Goal: Task Accomplishment & Management: Use online tool/utility

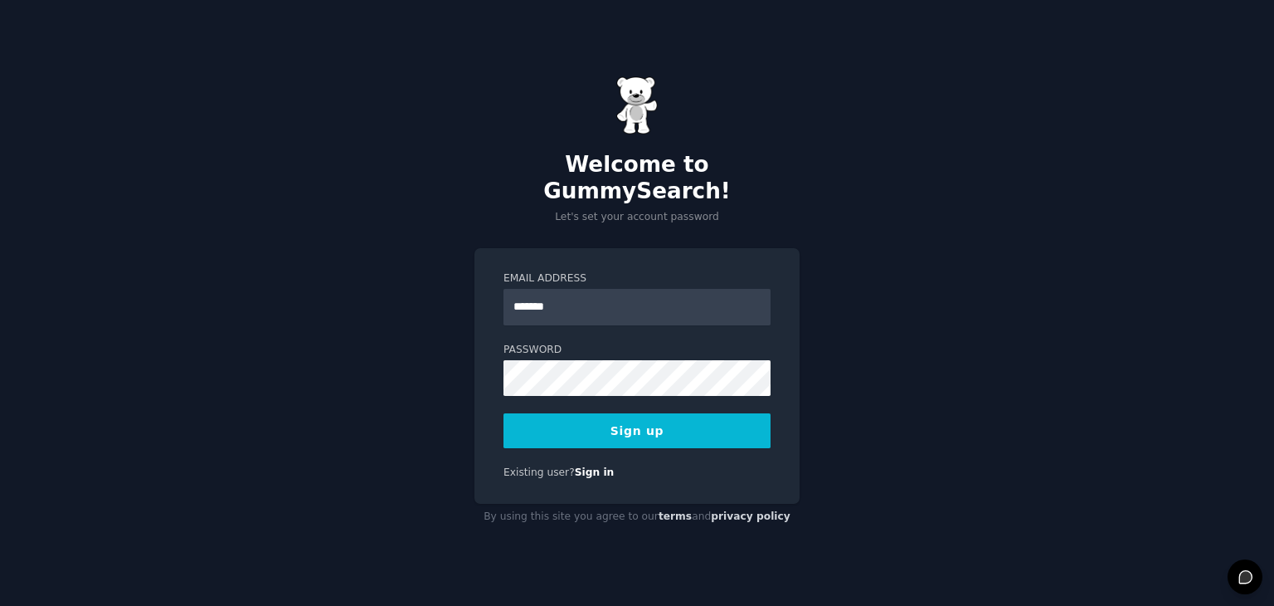
type input "**********"
click at [609, 434] on button "Sign up" at bounding box center [637, 430] width 267 height 35
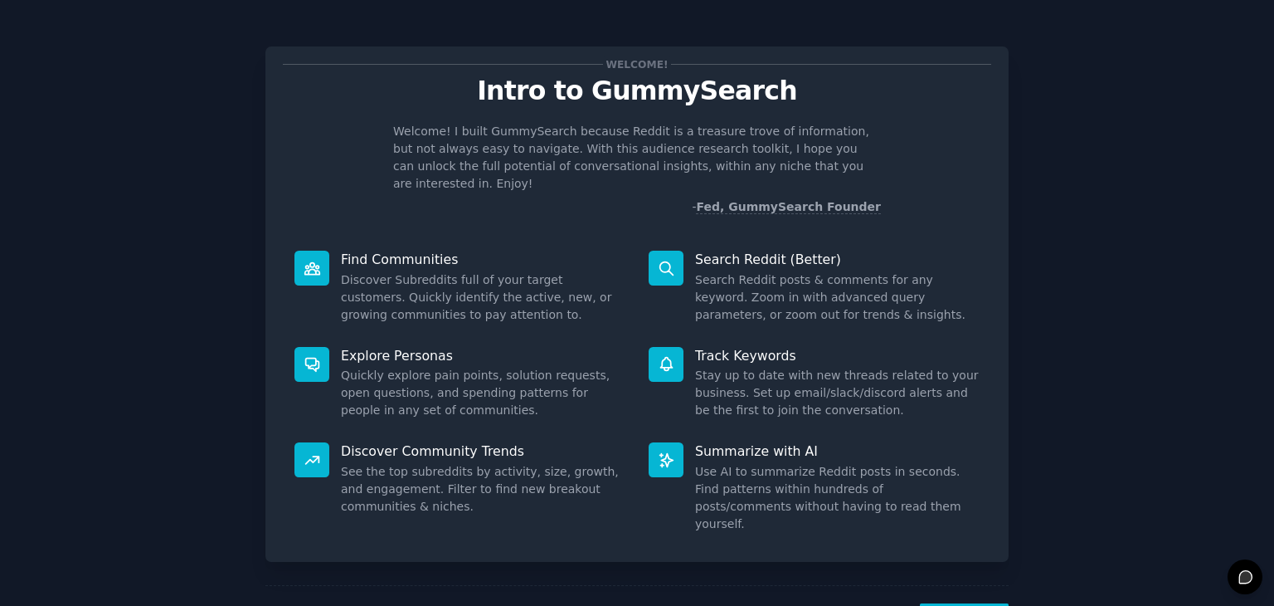
click at [695, 271] on dd "Search Reddit posts & comments for any keyword. Zoom in with advanced query par…" at bounding box center [837, 297] width 285 height 52
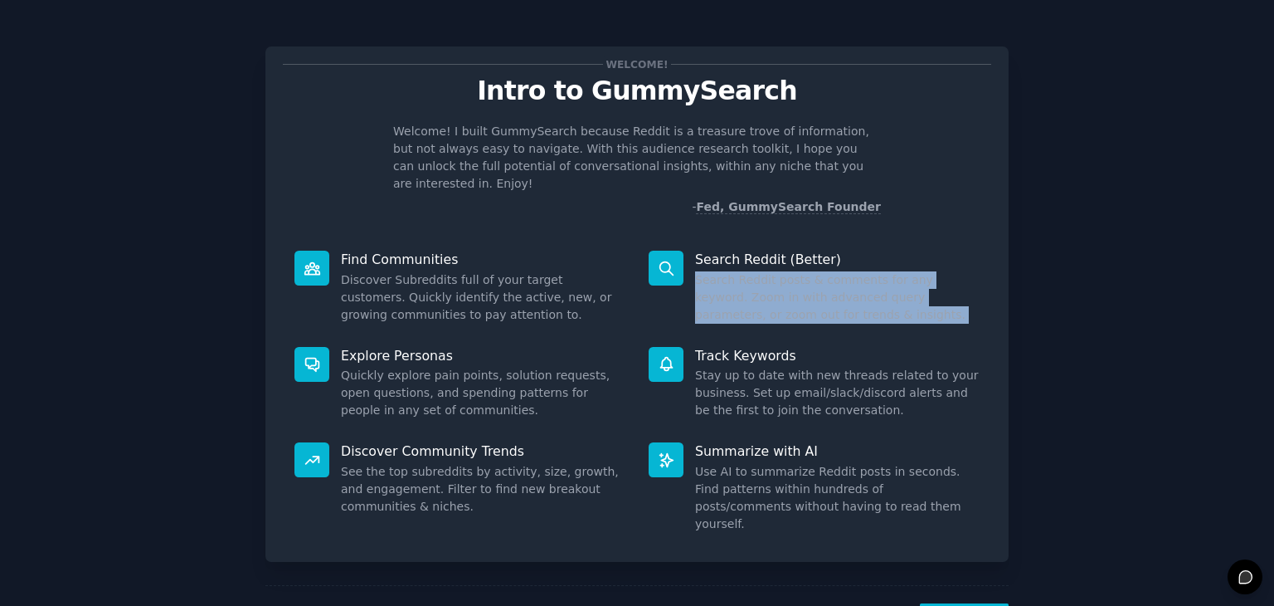
drag, startPoint x: 694, startPoint y: 267, endPoint x: 832, endPoint y: 296, distance: 141.6
click at [832, 296] on dd "Search Reddit posts & comments for any keyword. Zoom in with advanced query par…" at bounding box center [837, 297] width 285 height 52
drag, startPoint x: 832, startPoint y: 296, endPoint x: 708, endPoint y: 262, distance: 129.0
click at [708, 271] on dd "Search Reddit posts & comments for any keyword. Zoom in with advanced query par…" at bounding box center [837, 297] width 285 height 52
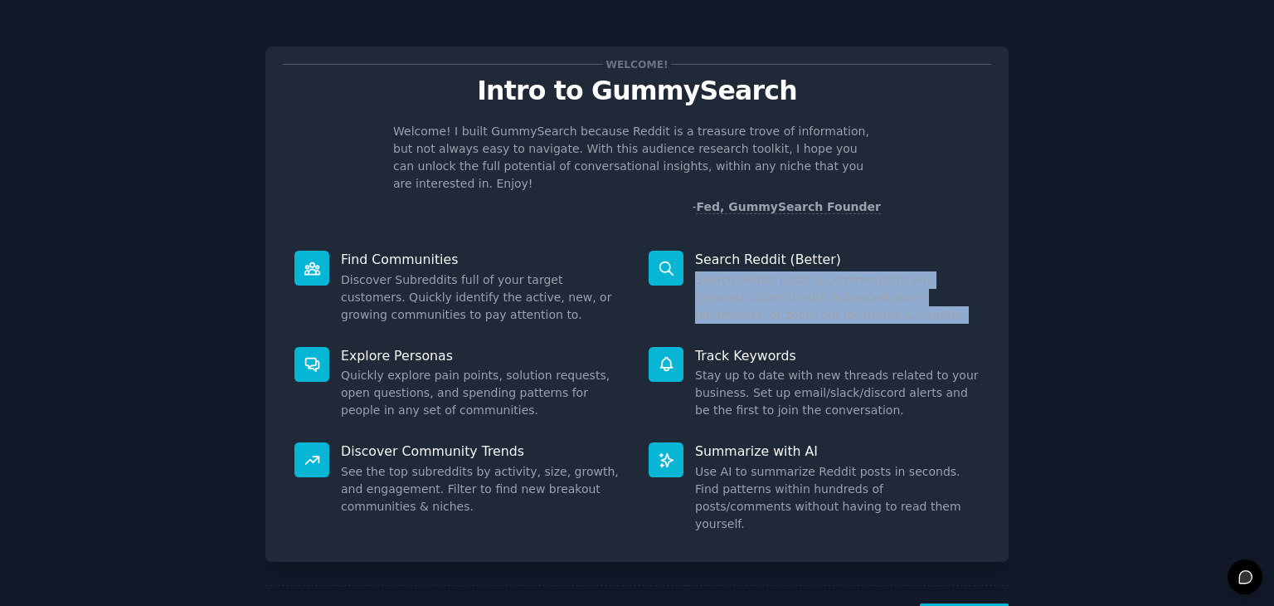
click at [708, 271] on dd "Search Reddit posts & comments for any keyword. Zoom in with advanced query par…" at bounding box center [837, 297] width 285 height 52
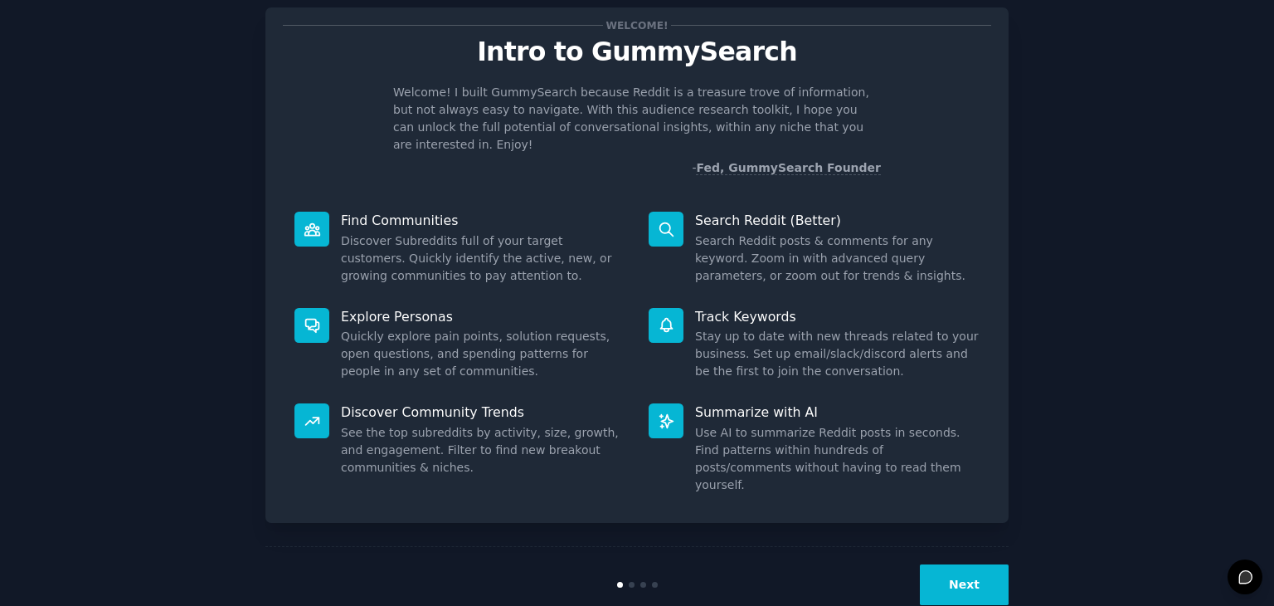
scroll to position [40, 0]
click at [706, 423] on dd "Use AI to summarize Reddit posts in seconds. Find patterns within hundreds of p…" at bounding box center [837, 458] width 285 height 70
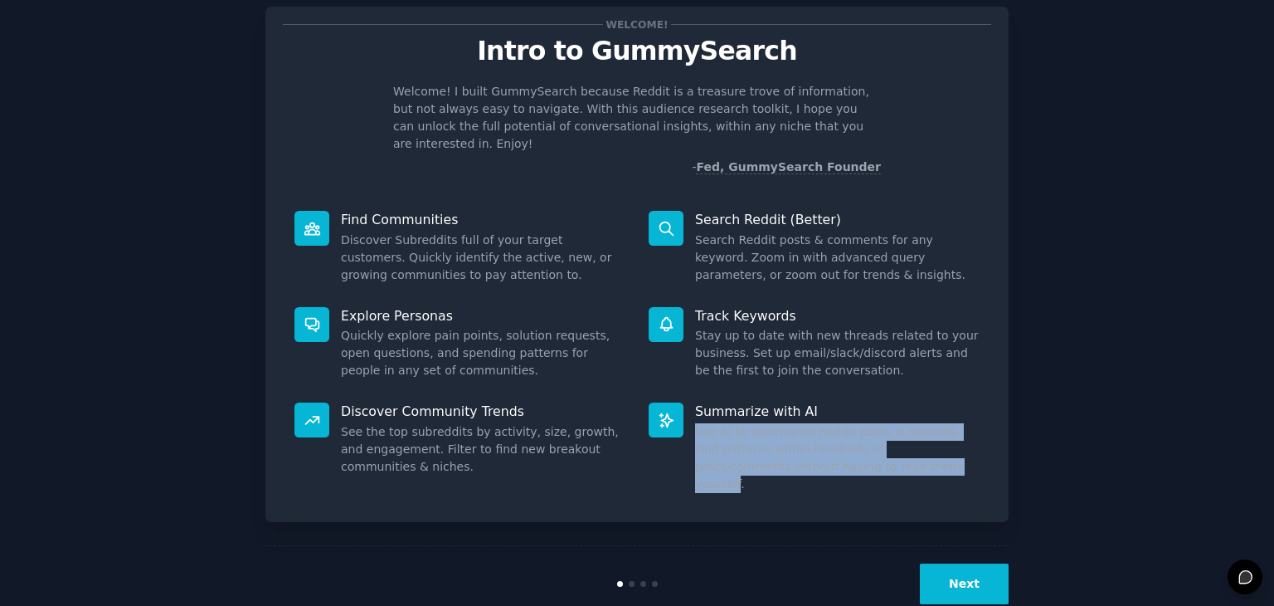
drag, startPoint x: 706, startPoint y: 416, endPoint x: 837, endPoint y: 445, distance: 134.3
click at [837, 445] on dd "Use AI to summarize Reddit posts in seconds. Find patterns within hundreds of p…" at bounding box center [837, 458] width 285 height 70
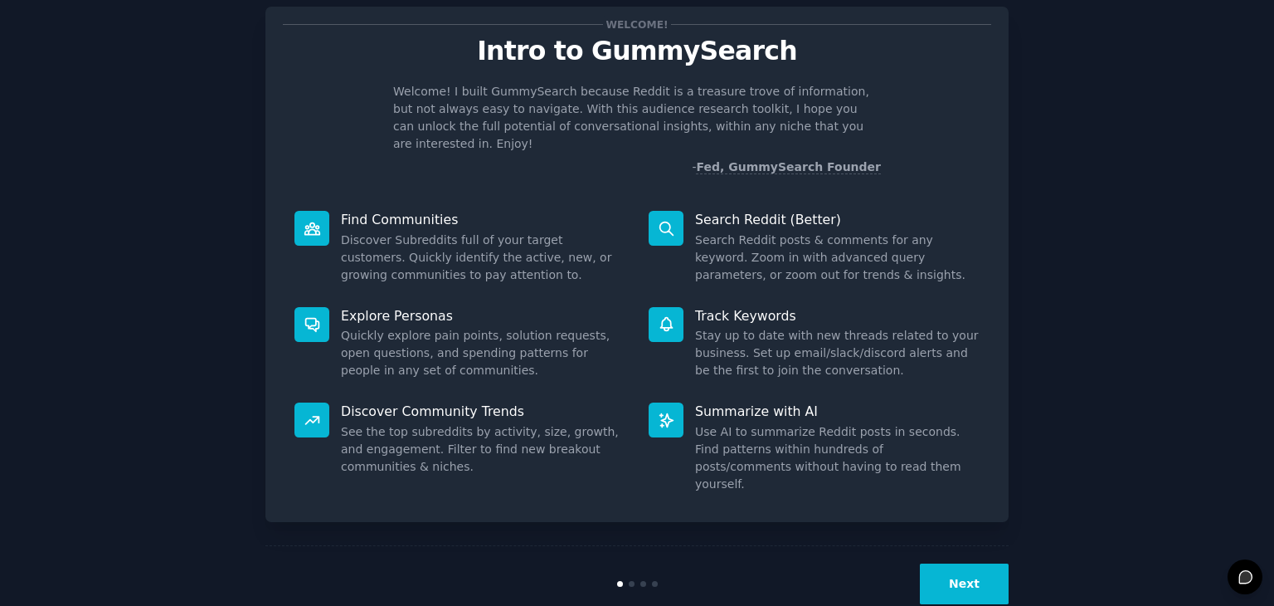
click at [936, 563] on button "Next" at bounding box center [964, 583] width 89 height 41
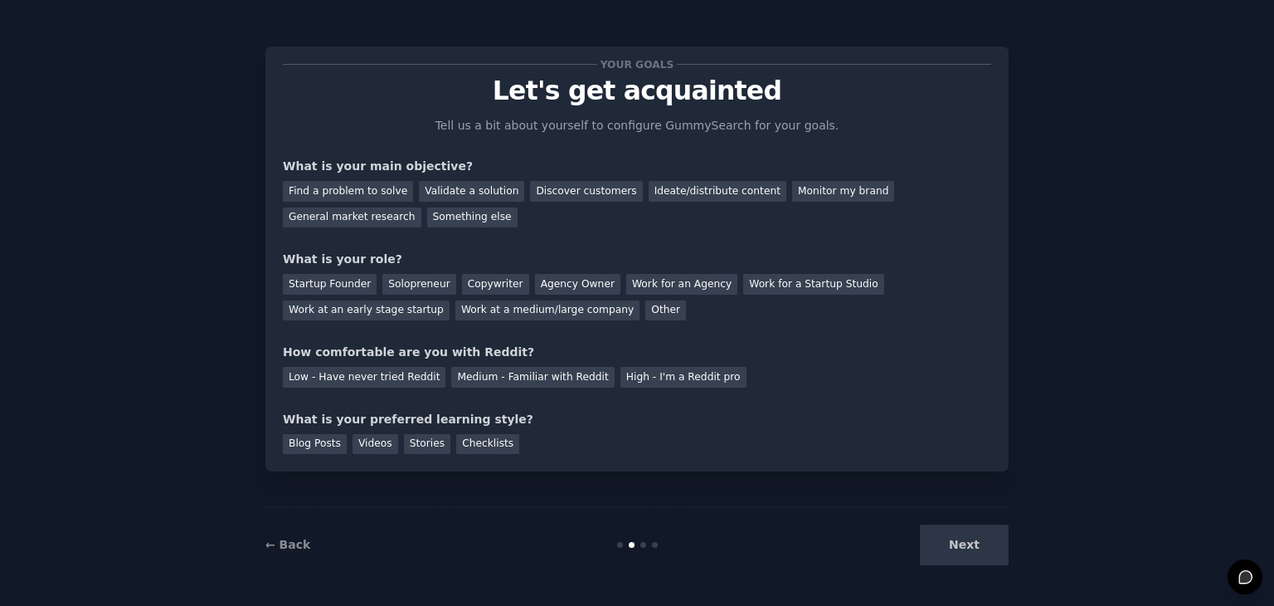
click at [954, 529] on div "Next" at bounding box center [885, 544] width 248 height 41
click at [955, 543] on div "Next" at bounding box center [885, 544] width 248 height 41
click at [959, 548] on div "Next" at bounding box center [885, 544] width 248 height 41
click at [947, 553] on div "Next" at bounding box center [885, 544] width 248 height 41
click at [938, 557] on div "Next" at bounding box center [885, 544] width 248 height 41
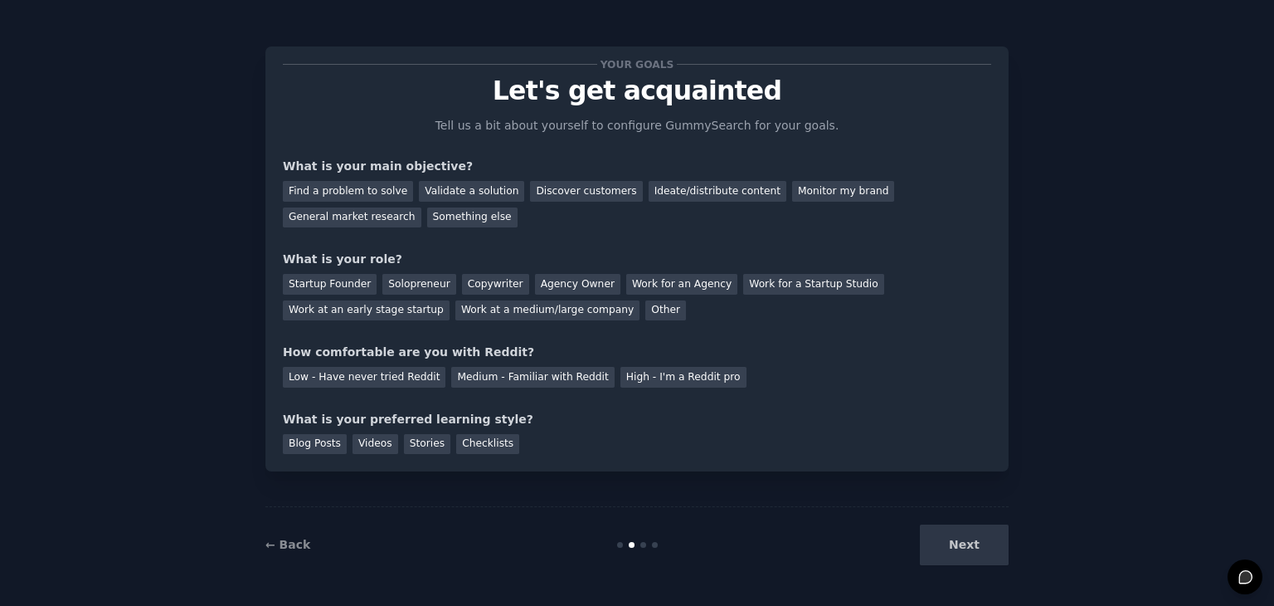
click at [961, 545] on div "Next" at bounding box center [885, 544] width 248 height 41
click at [421, 207] on div "General market research" at bounding box center [352, 217] width 139 height 21
click at [559, 286] on div "Agency Owner" at bounding box center [577, 284] width 85 height 21
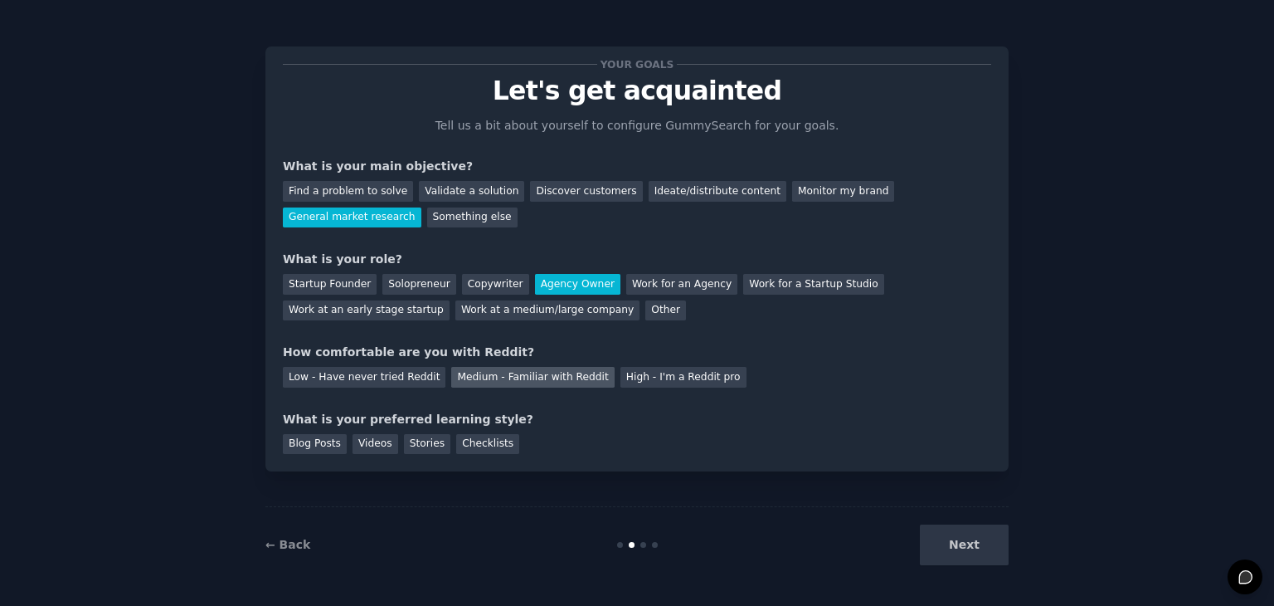
click at [471, 382] on div "Medium - Familiar with Reddit" at bounding box center [532, 377] width 163 height 21
click at [358, 446] on div "Videos" at bounding box center [376, 444] width 46 height 21
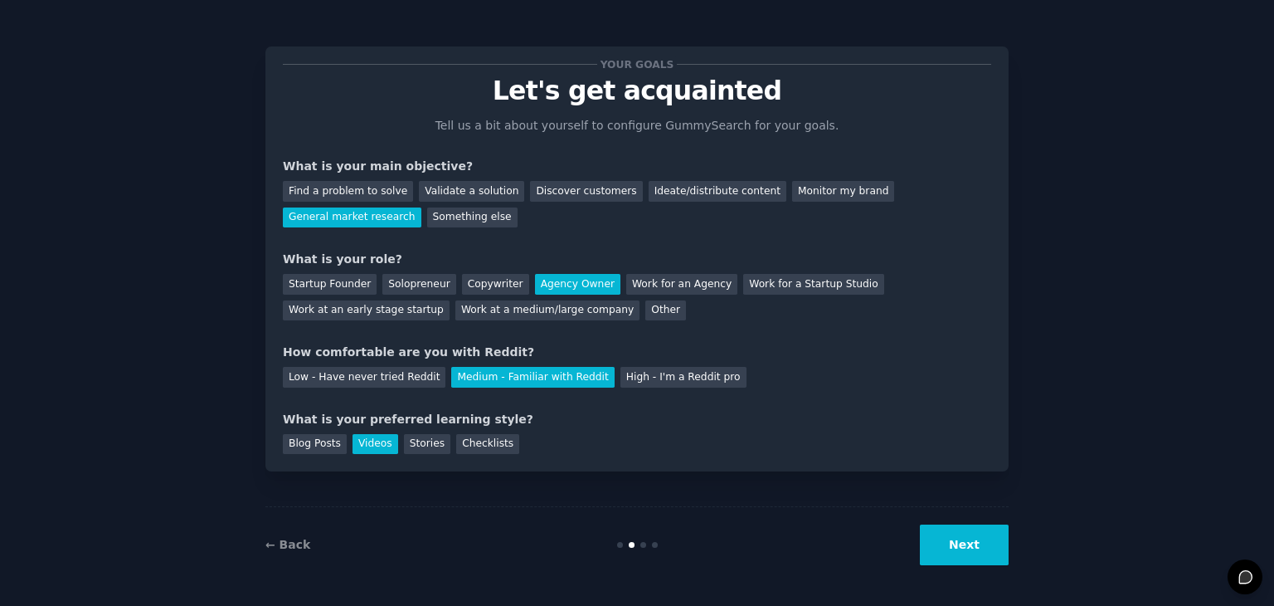
click at [936, 532] on button "Next" at bounding box center [964, 544] width 89 height 41
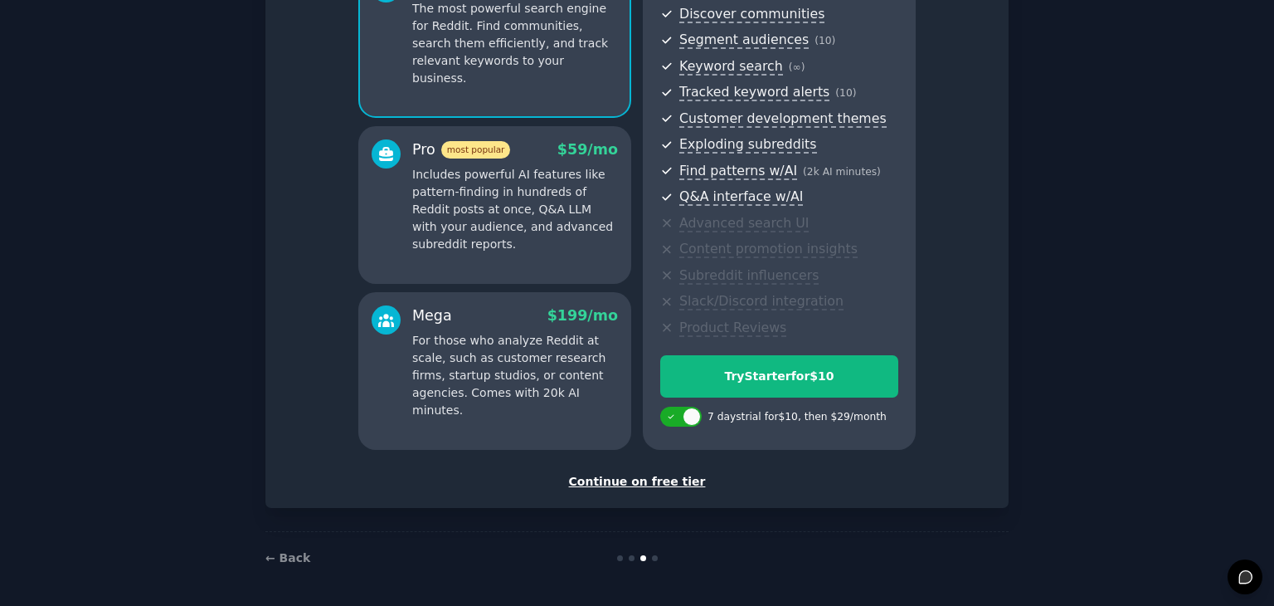
scroll to position [186, 0]
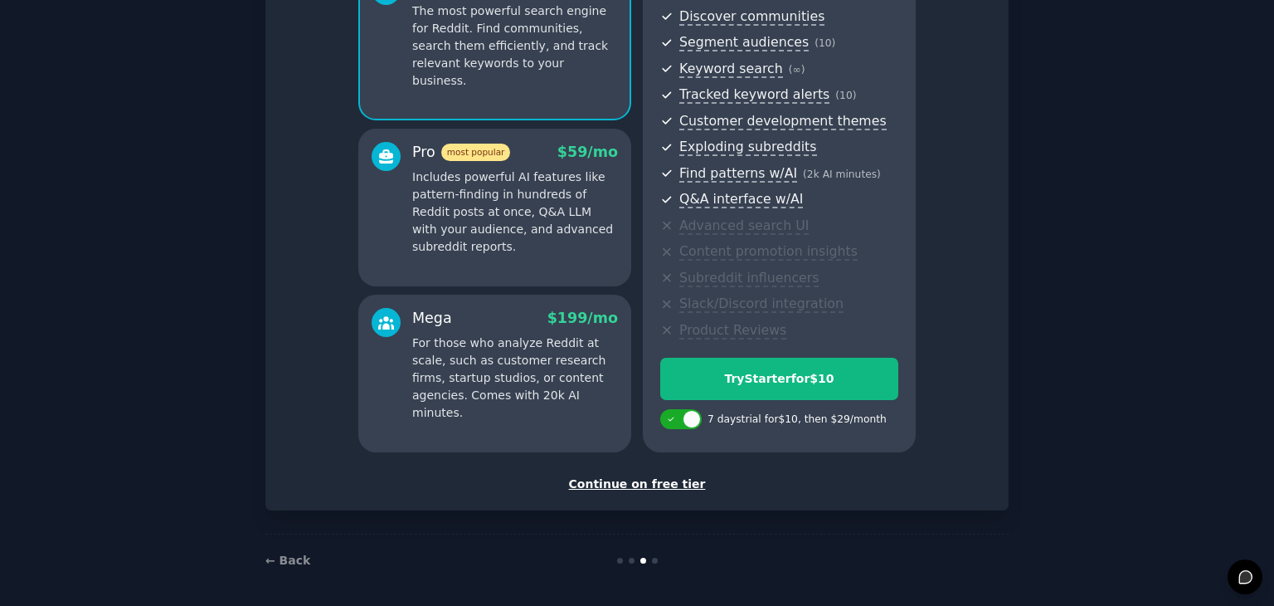
click at [637, 485] on div "Continue on free tier" at bounding box center [637, 483] width 709 height 17
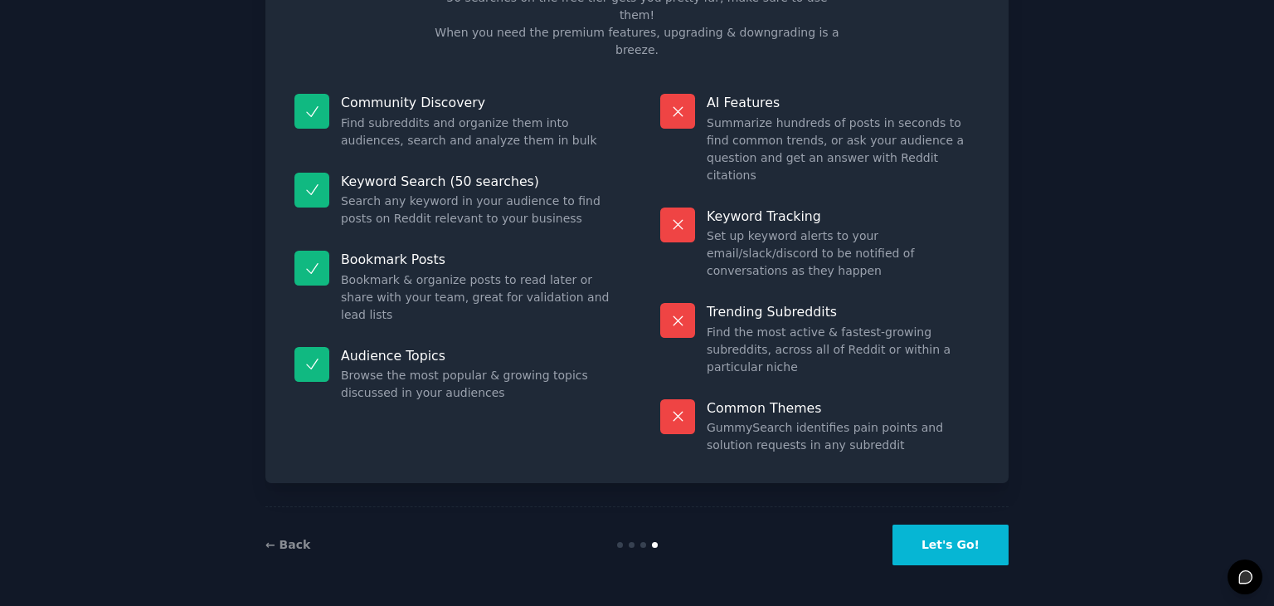
scroll to position [40, 0]
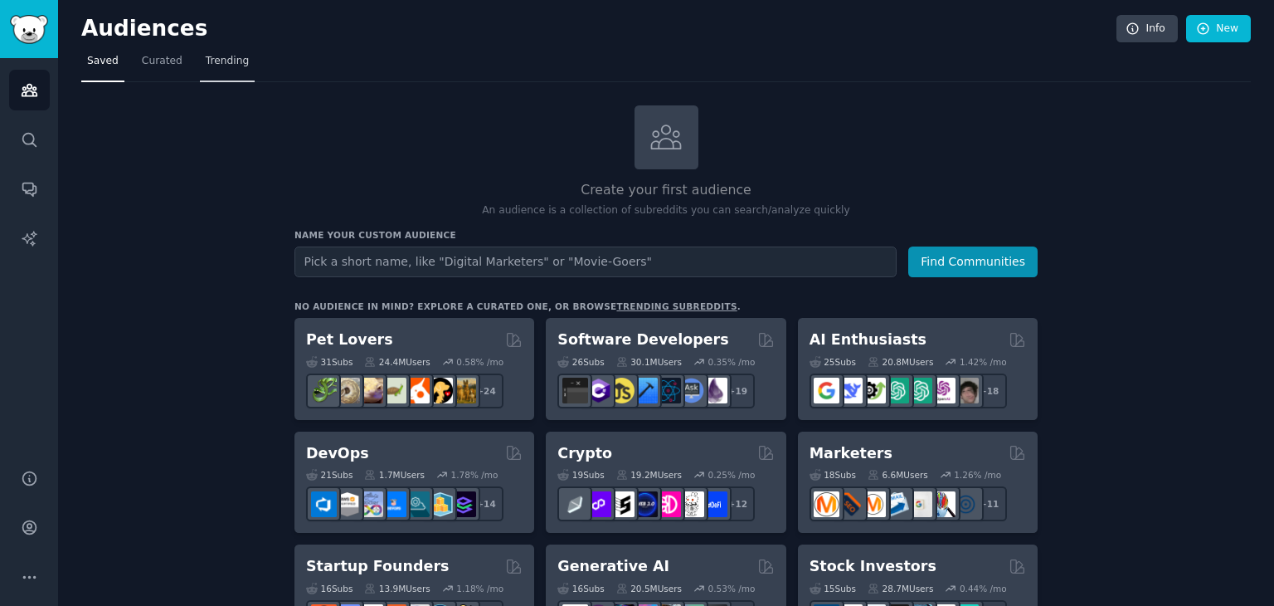
click at [214, 67] on span "Trending" at bounding box center [227, 61] width 43 height 15
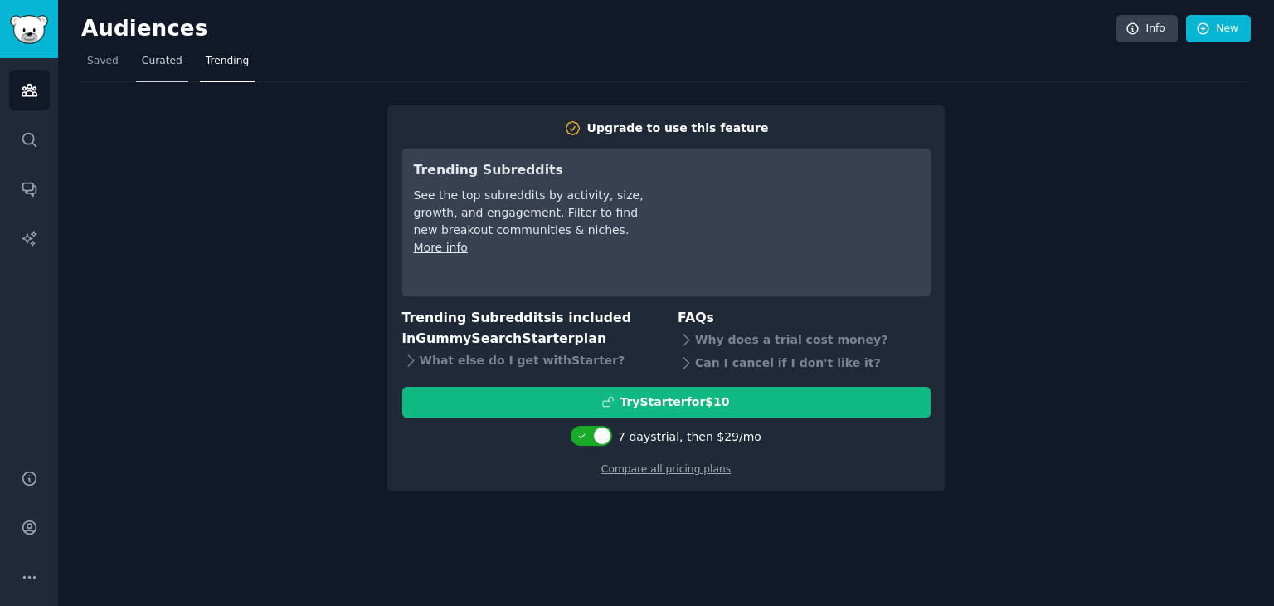
click at [139, 71] on link "Curated" at bounding box center [162, 65] width 52 height 34
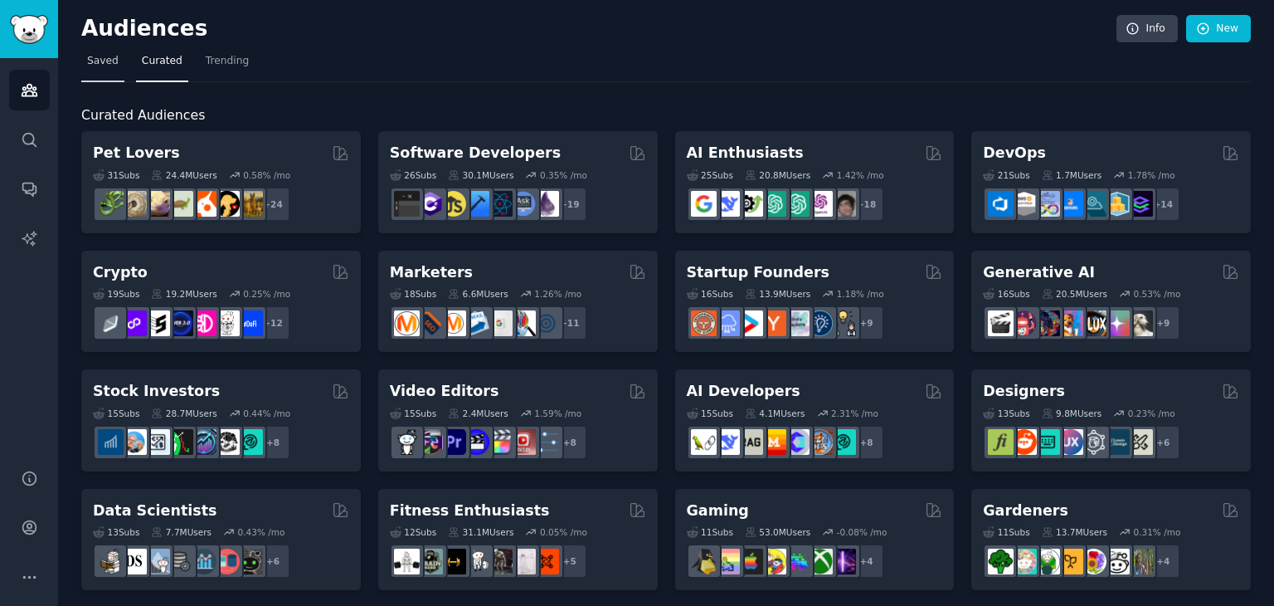
click at [114, 69] on link "Saved" at bounding box center [102, 65] width 43 height 34
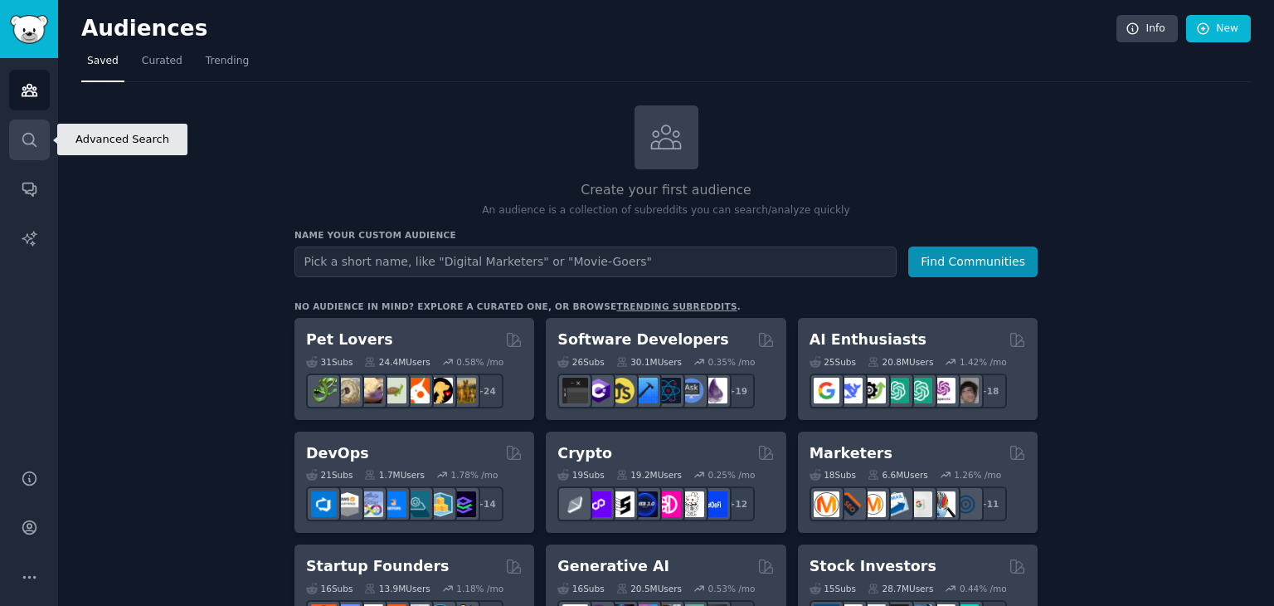
click at [43, 131] on link "Search" at bounding box center [29, 139] width 41 height 41
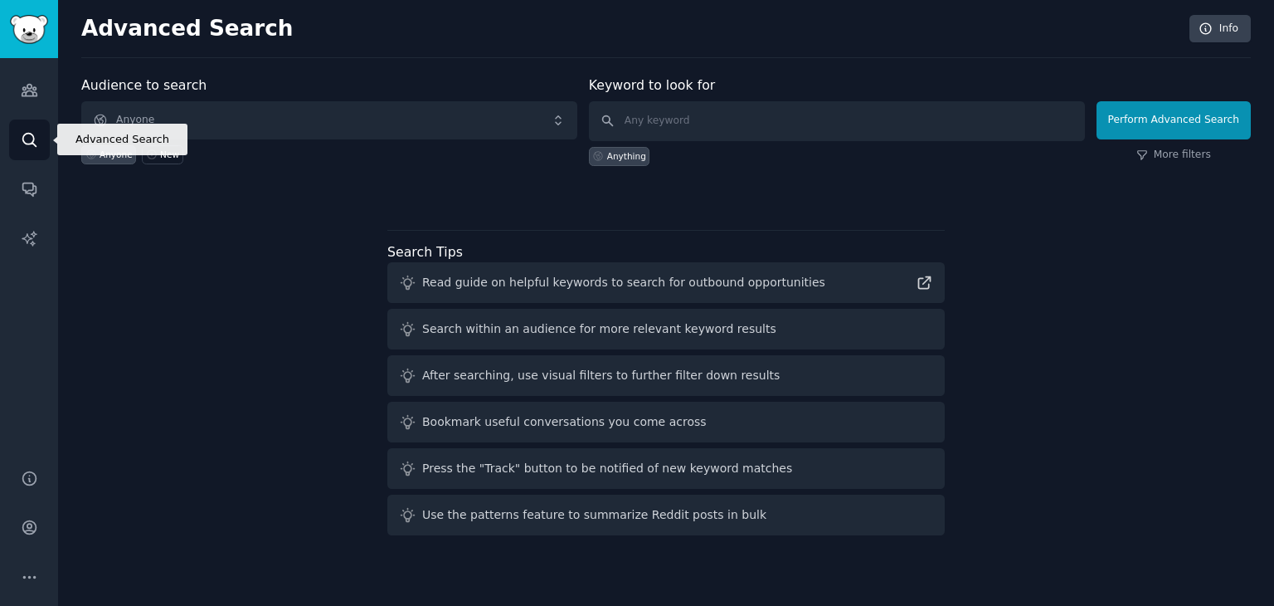
click at [43, 131] on link "Search" at bounding box center [29, 139] width 41 height 41
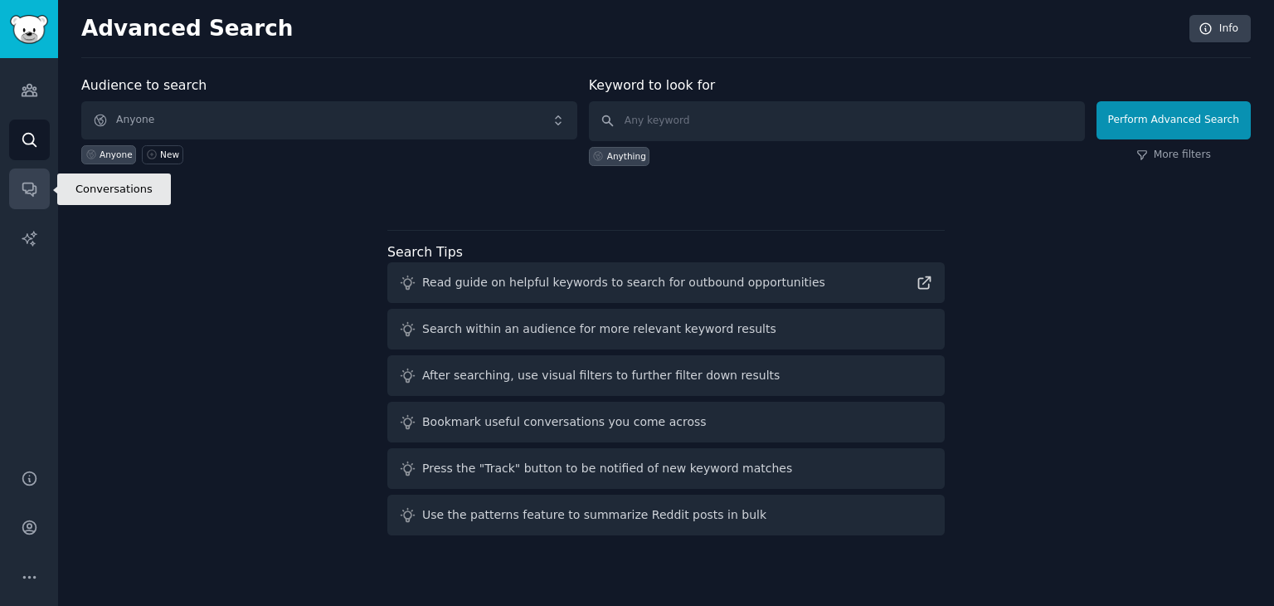
click at [18, 193] on link "Conversations" at bounding box center [29, 188] width 41 height 41
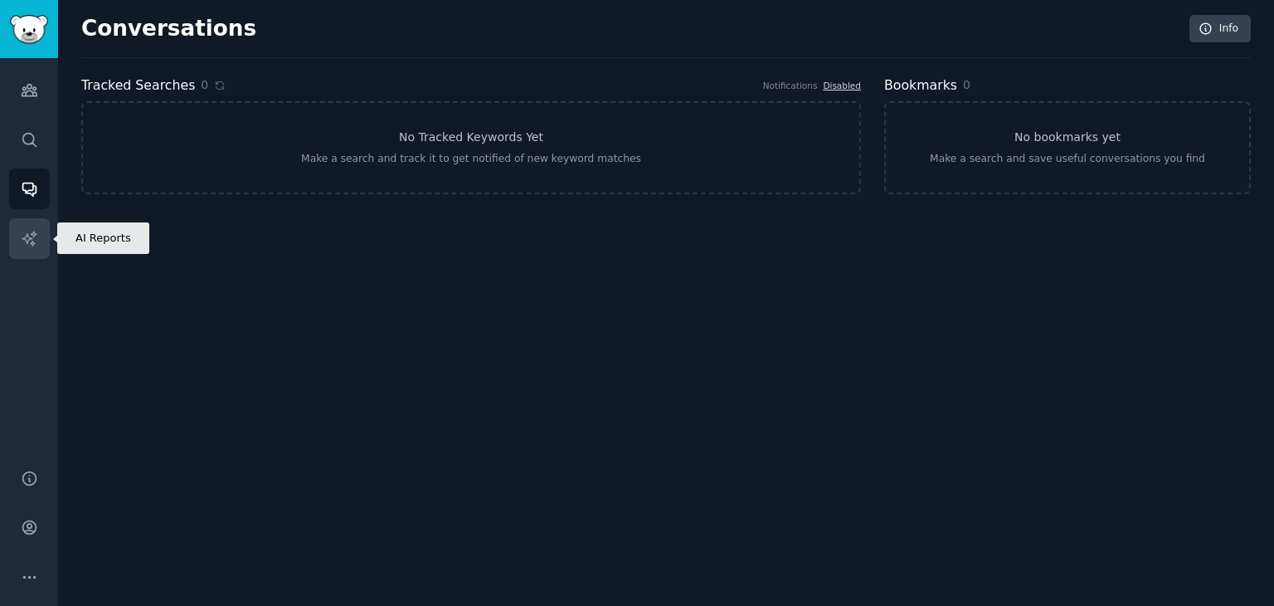
click at [18, 226] on link "AI Reports" at bounding box center [29, 238] width 41 height 41
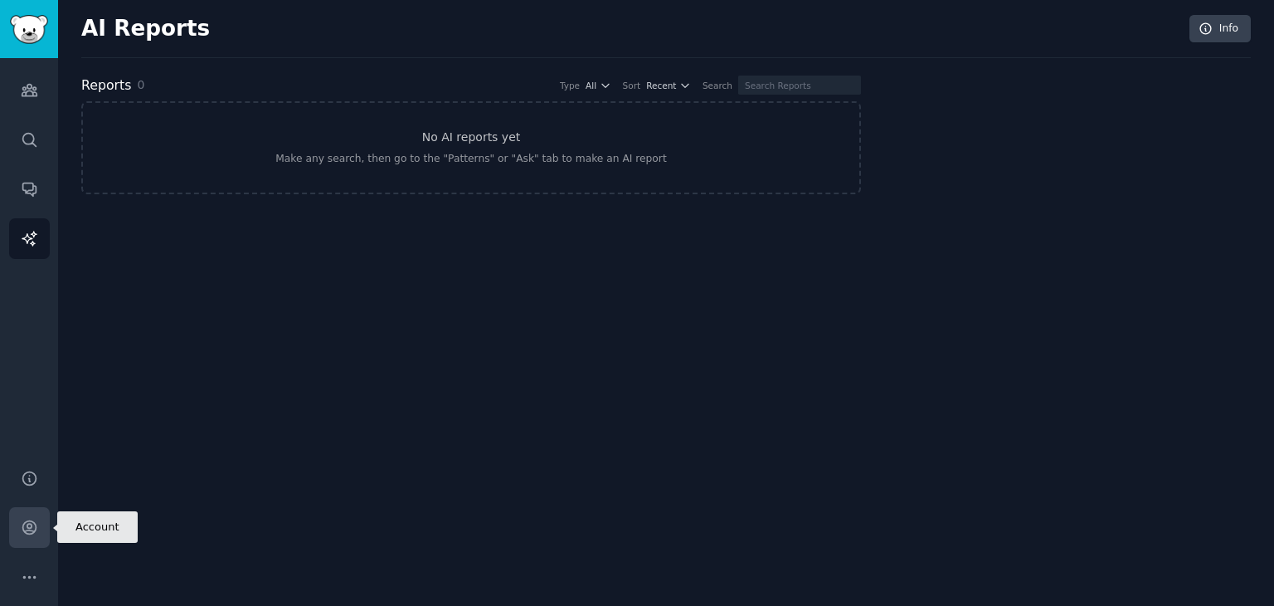
click at [25, 519] on icon "Sidebar" at bounding box center [29, 527] width 17 height 17
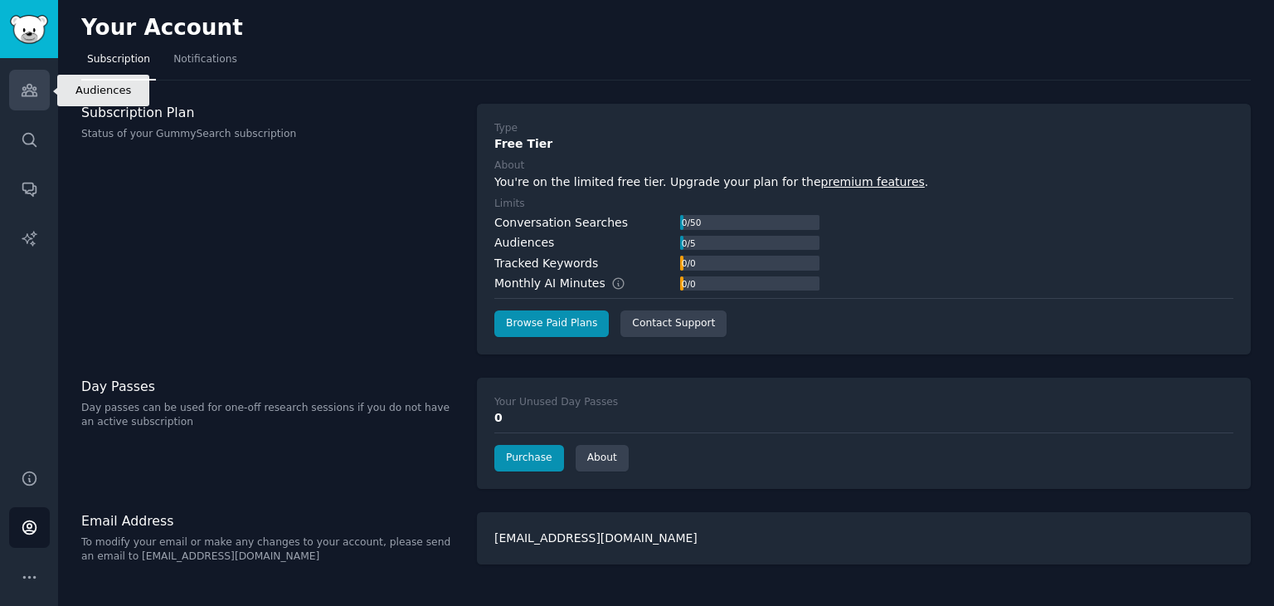
click at [17, 84] on link "Audiences" at bounding box center [29, 90] width 41 height 41
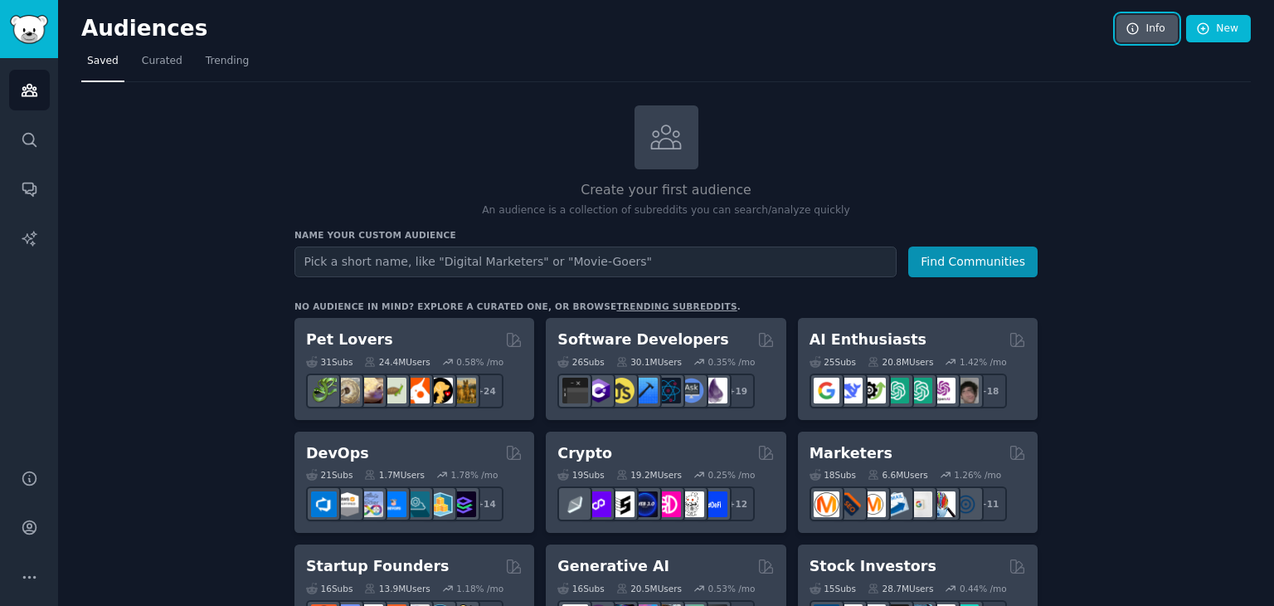
click at [1132, 30] on icon at bounding box center [1133, 28] width 11 height 11
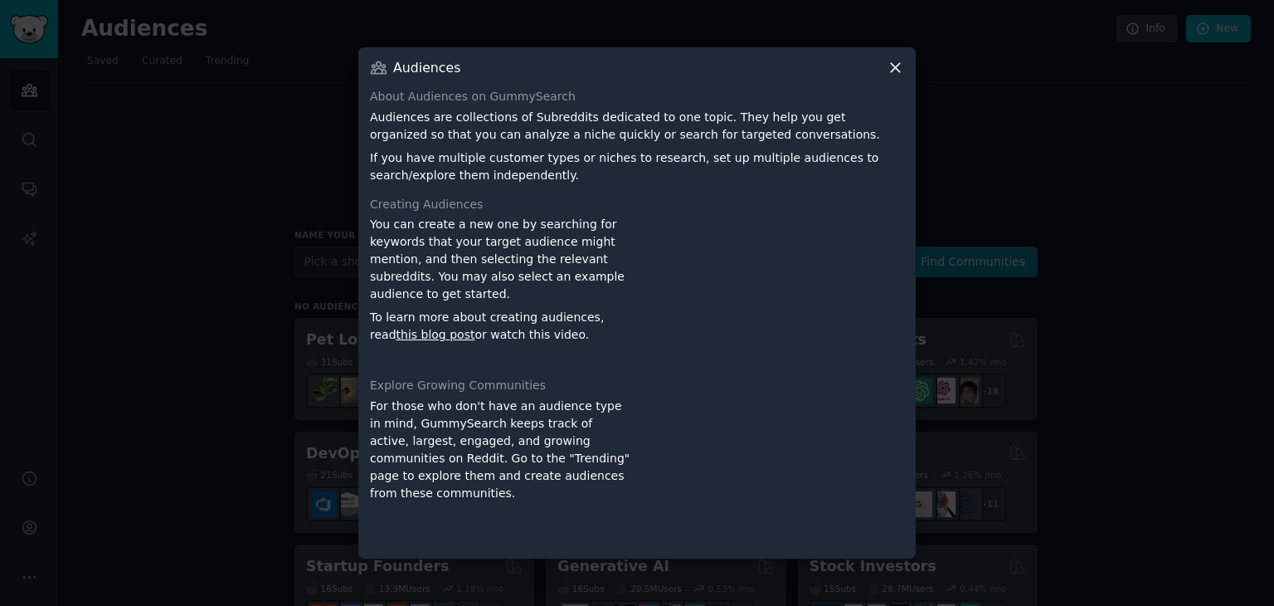
click at [892, 69] on icon at bounding box center [895, 67] width 17 height 17
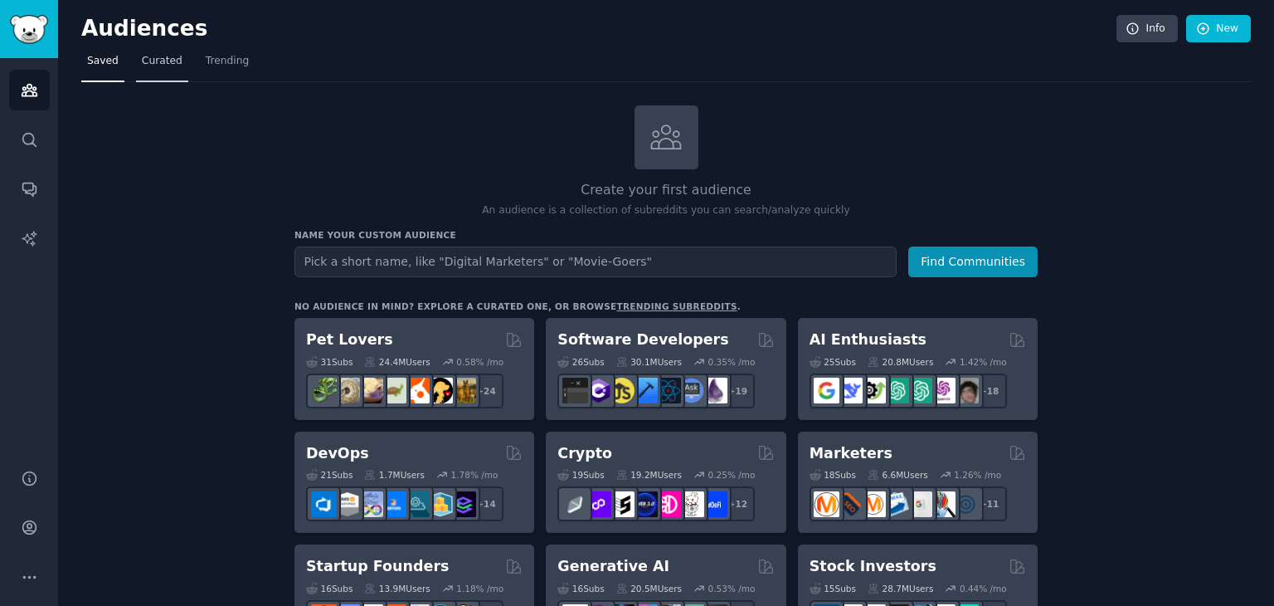
click at [148, 65] on span "Curated" at bounding box center [162, 61] width 41 height 15
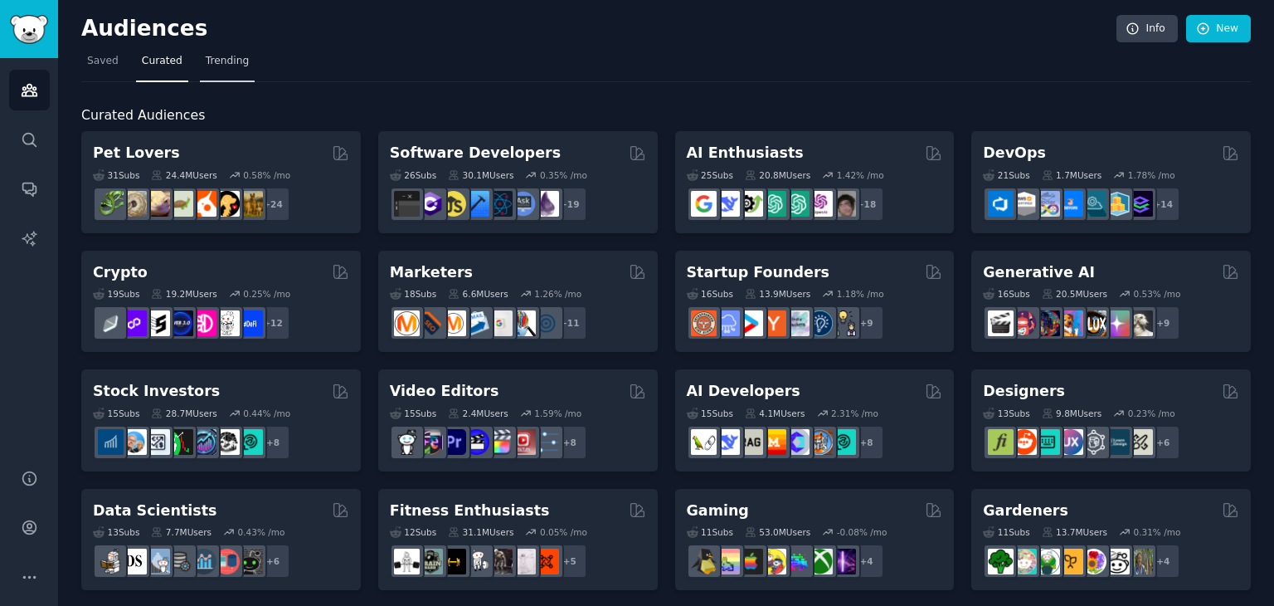
click at [222, 60] on span "Trending" at bounding box center [227, 61] width 43 height 15
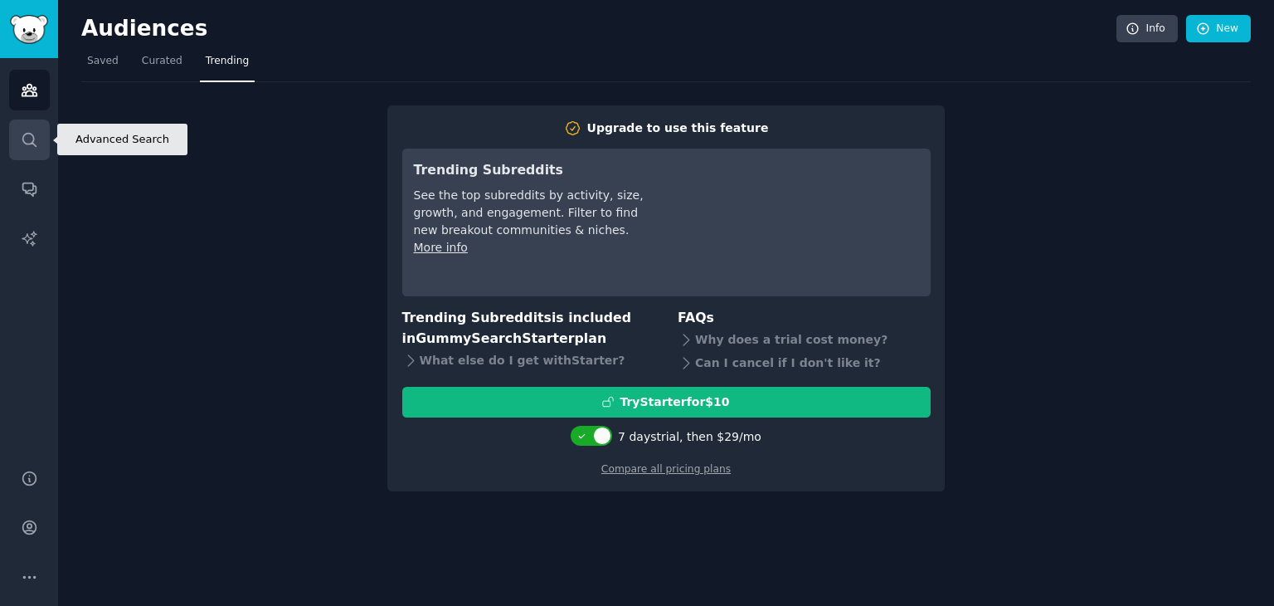
click at [30, 139] on icon "Sidebar" at bounding box center [29, 139] width 17 height 17
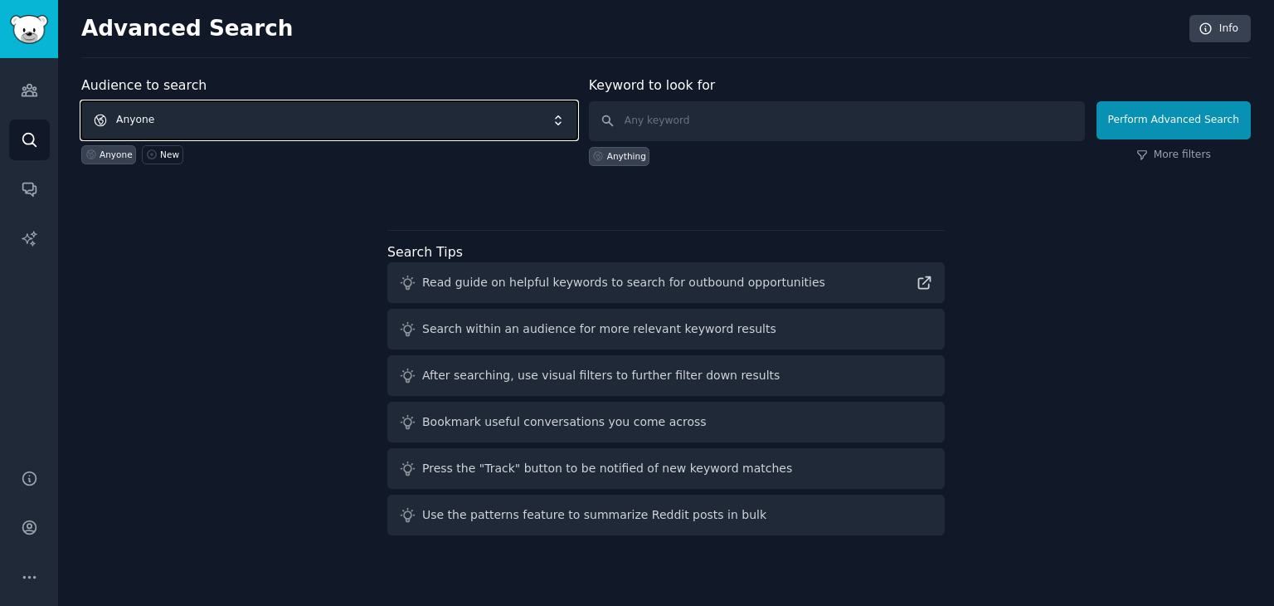
click at [246, 122] on span "Anyone" at bounding box center [329, 120] width 496 height 38
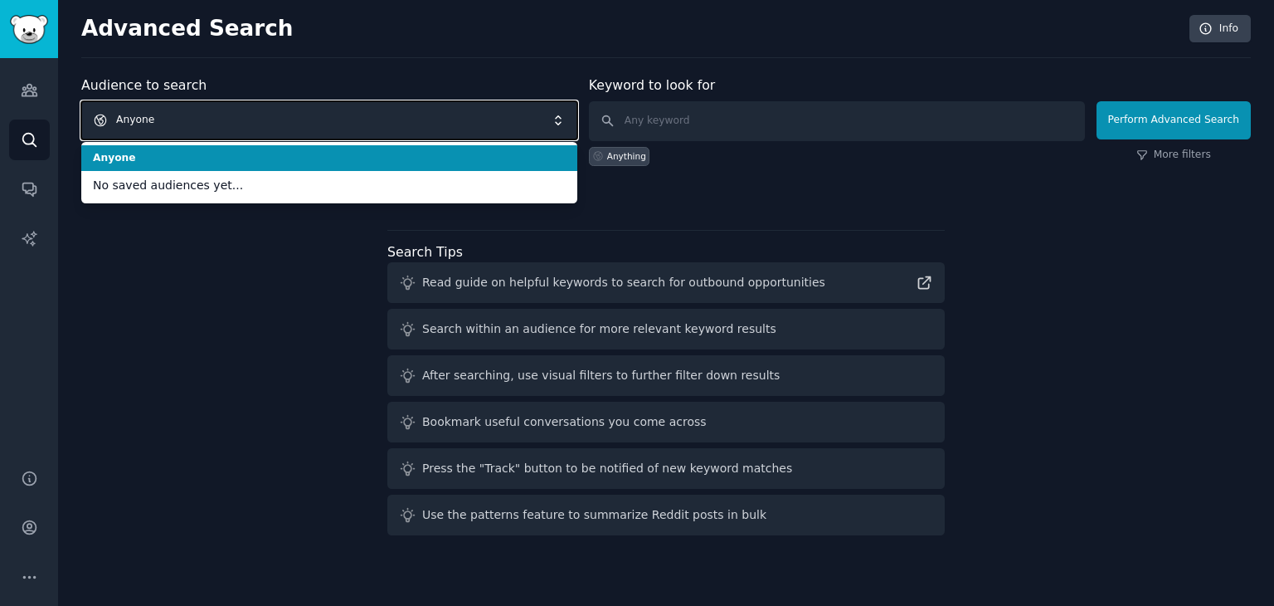
click at [246, 122] on span "Anyone" at bounding box center [329, 120] width 496 height 38
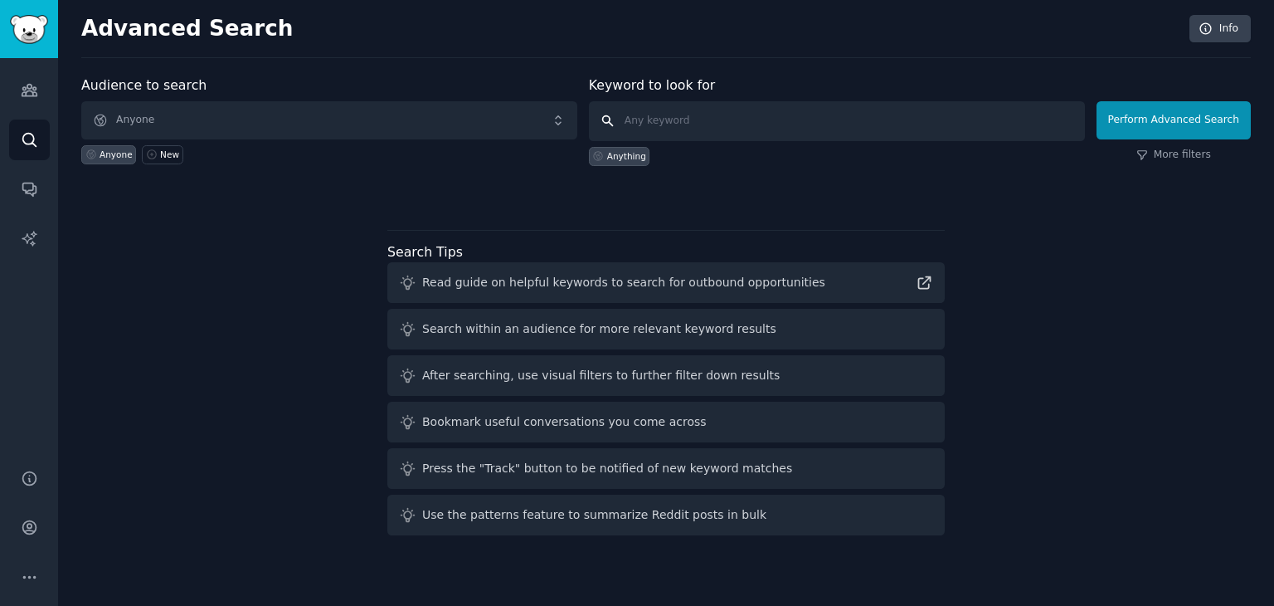
click at [703, 124] on input "text" at bounding box center [837, 121] width 496 height 40
click at [40, 94] on link "Audiences" at bounding box center [29, 90] width 41 height 41
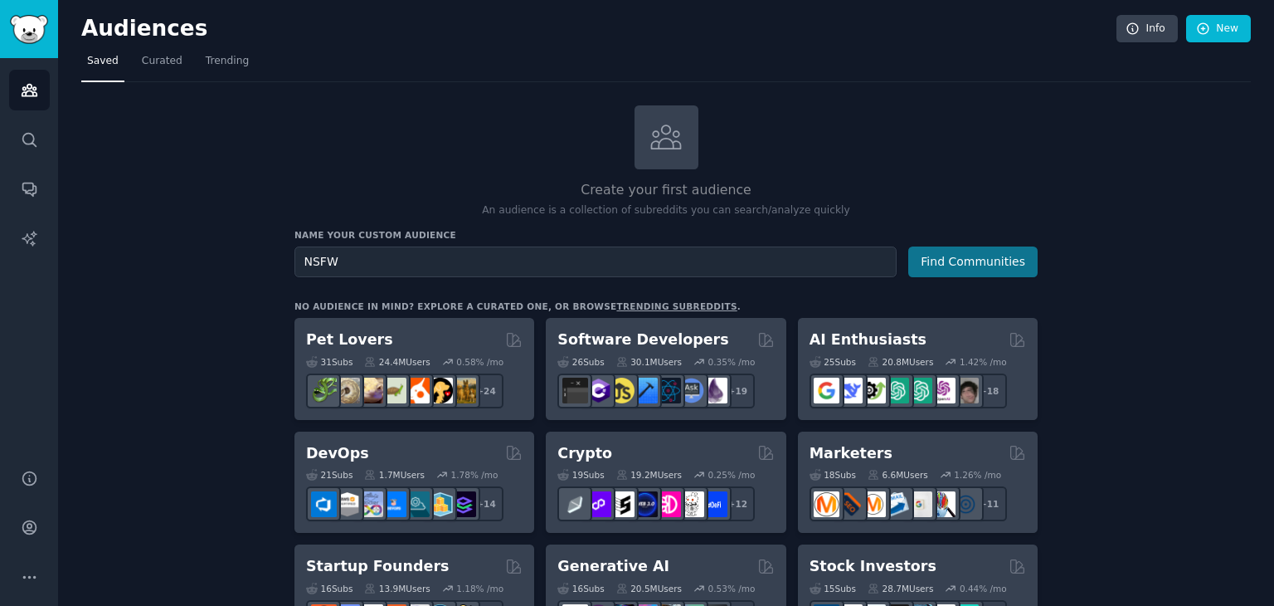
type input "NSFW"
click at [958, 252] on button "Find Communities" at bounding box center [973, 261] width 129 height 31
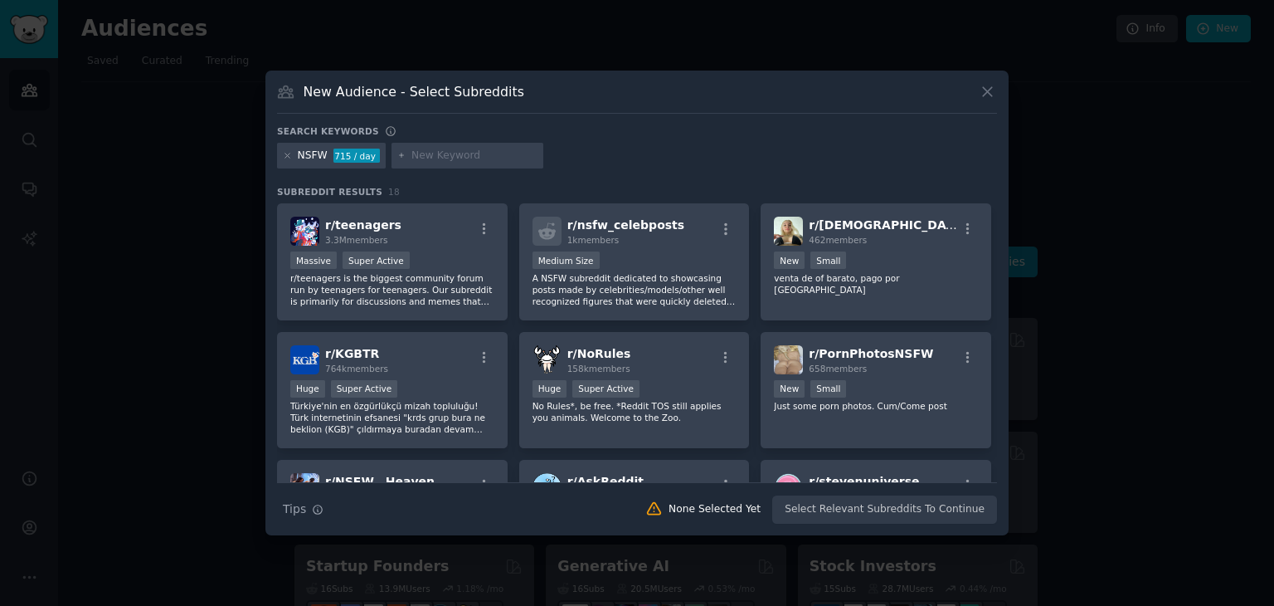
click at [451, 149] on input "text" at bounding box center [475, 156] width 126 height 15
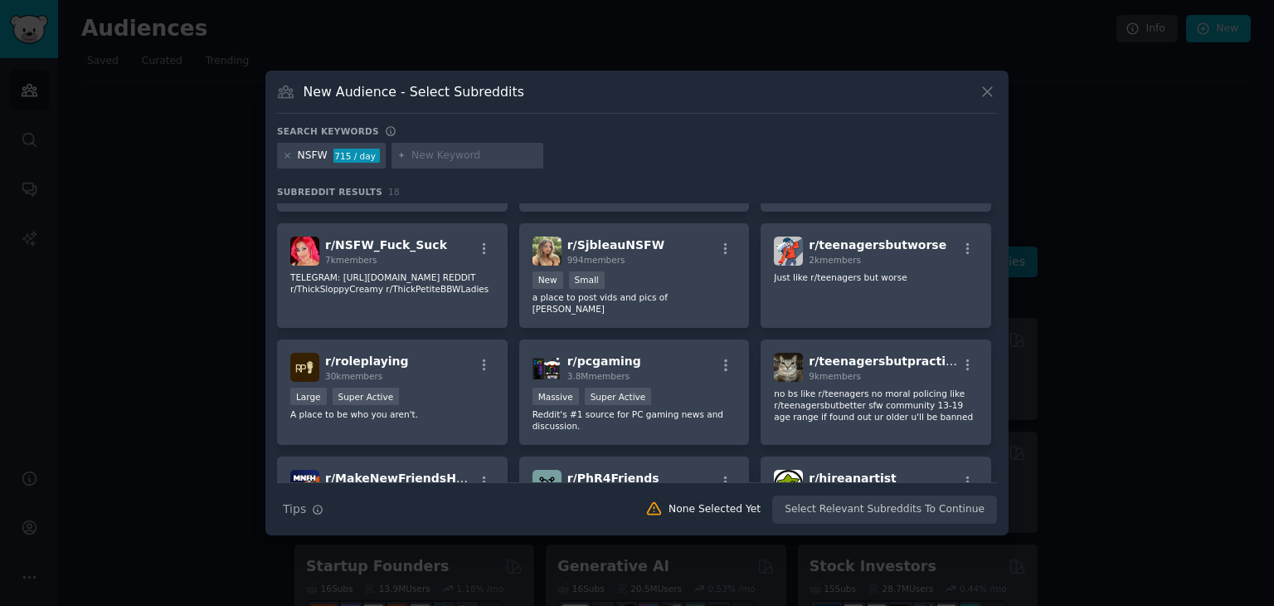
scroll to position [365, 0]
click at [989, 89] on icon at bounding box center [987, 91] width 17 height 17
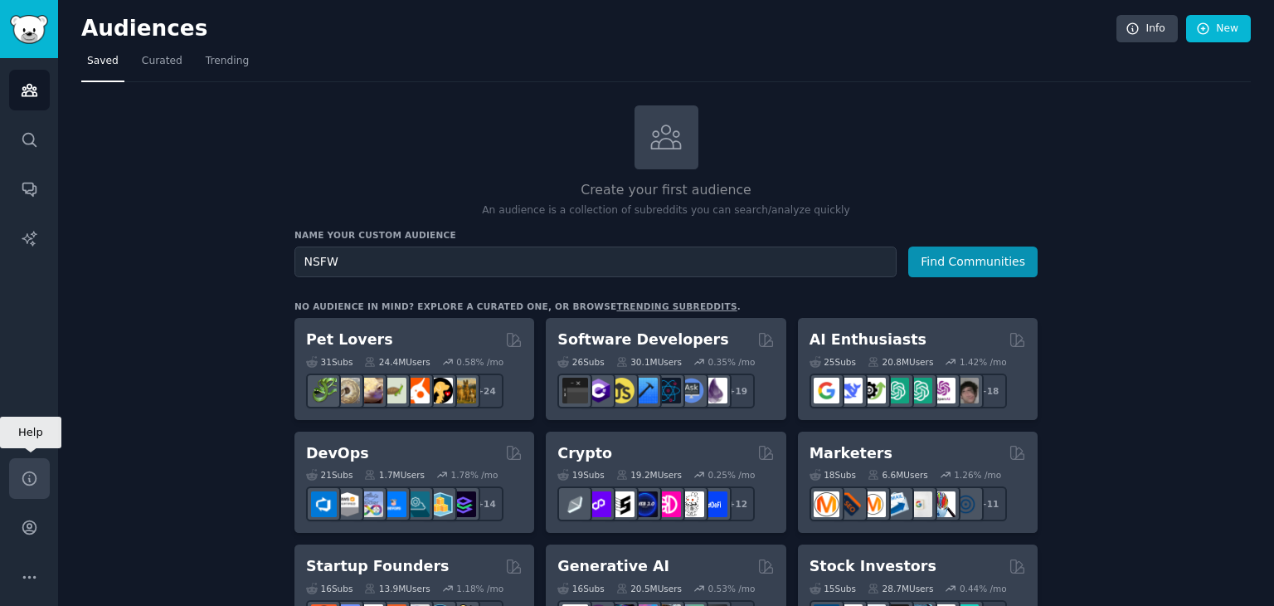
click at [35, 472] on icon "Sidebar" at bounding box center [29, 478] width 17 height 17
